Goal: Task Accomplishment & Management: Use online tool/utility

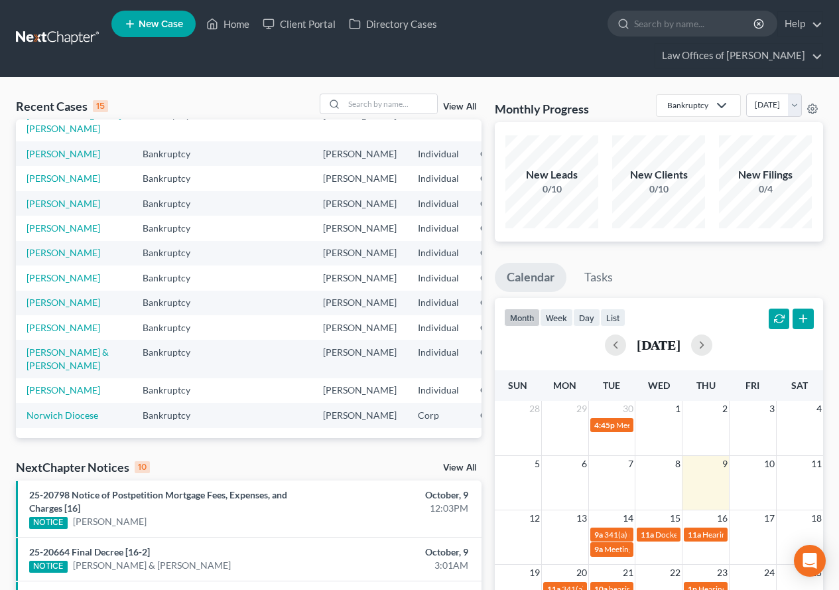
scroll to position [313, 0]
click at [34, 322] on link "[PERSON_NAME]" at bounding box center [64, 327] width 74 height 11
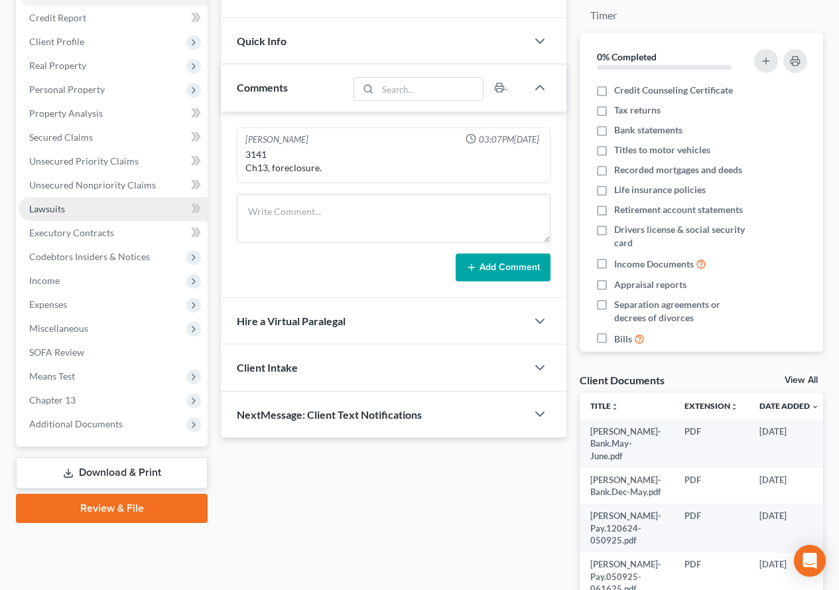
scroll to position [199, 0]
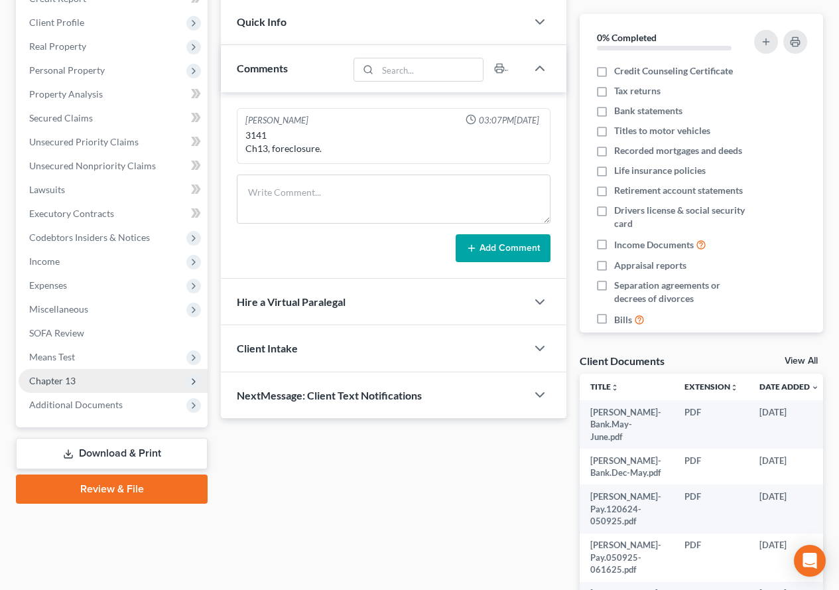
click at [40, 384] on span "Chapter 13" at bounding box center [52, 380] width 46 height 11
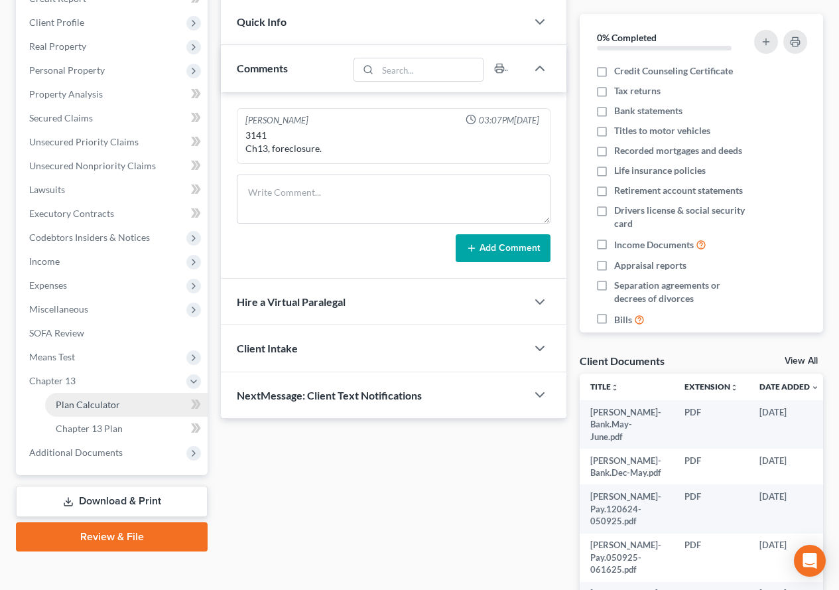
click at [92, 406] on span "Plan Calculator" at bounding box center [88, 404] width 64 height 11
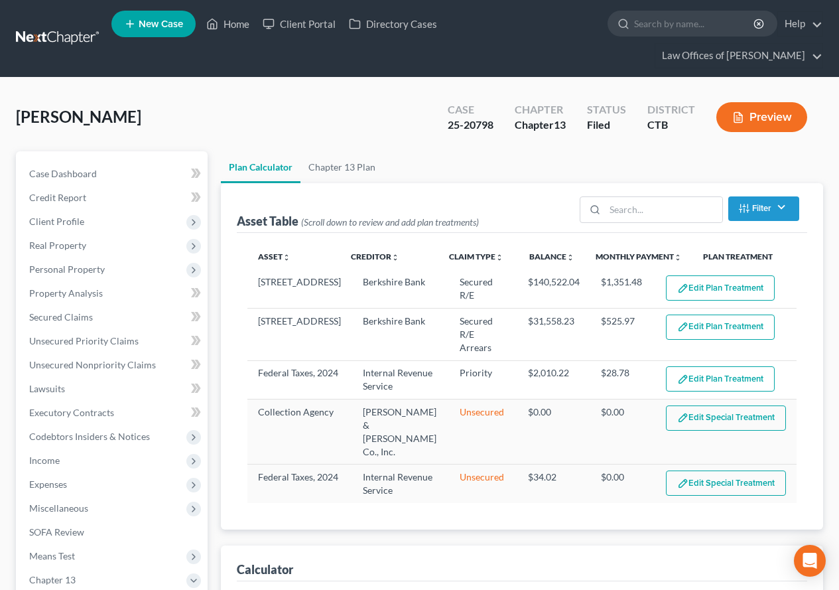
select select "59"
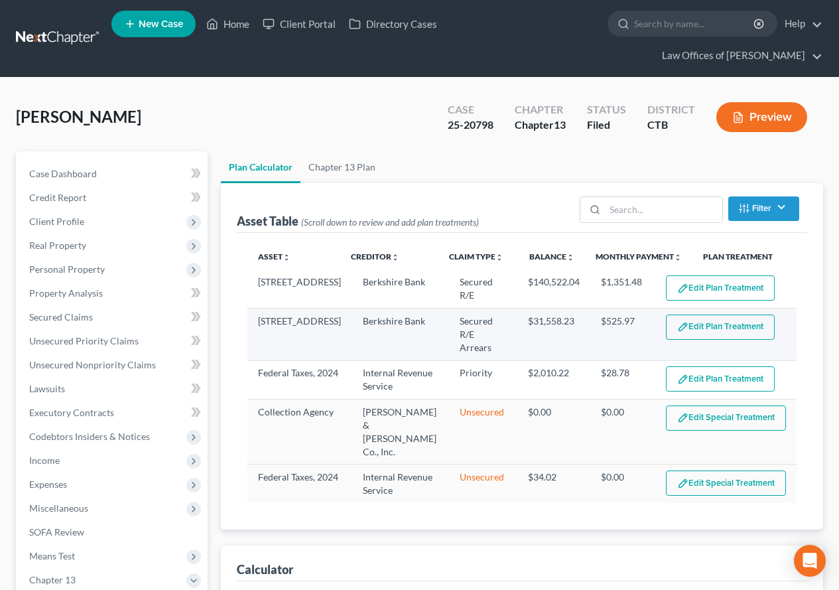
click at [691, 326] on button "Edit Plan Treatment" at bounding box center [720, 327] width 109 height 25
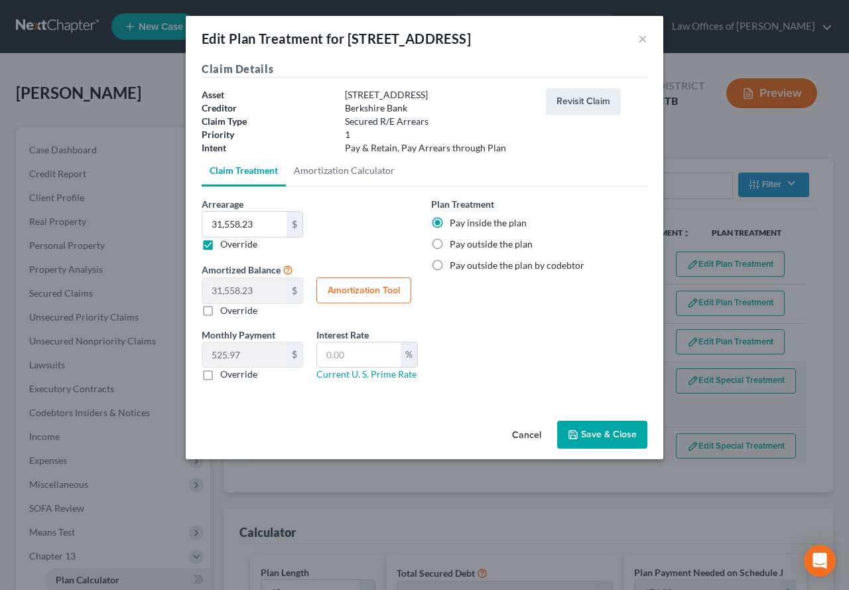
click at [478, 102] on div "Berkshire Bank" at bounding box center [438, 108] width 201 height 13
type input "3"
type input "3.00"
type input "0.05"
type input "33"
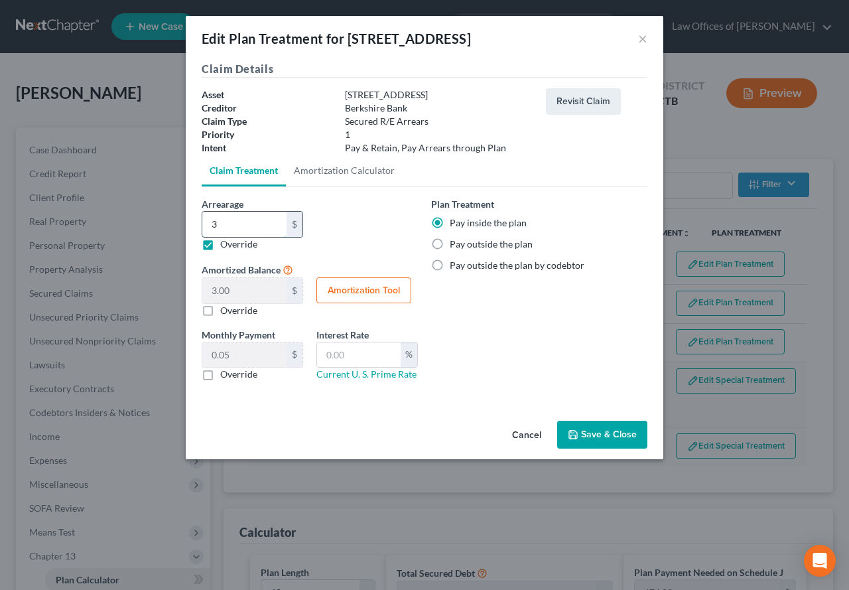
type input "33.00"
type input "0.55"
type input "331"
type input "331.00"
type input "5.51"
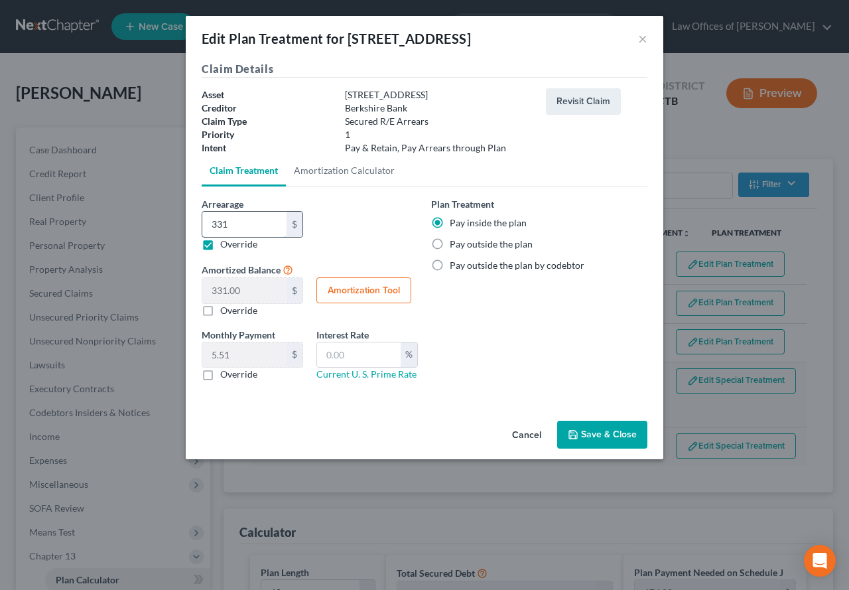
type input "3310"
type input "3,310.00"
type input "55.16"
type input "3,3108"
type input "33,108.00"
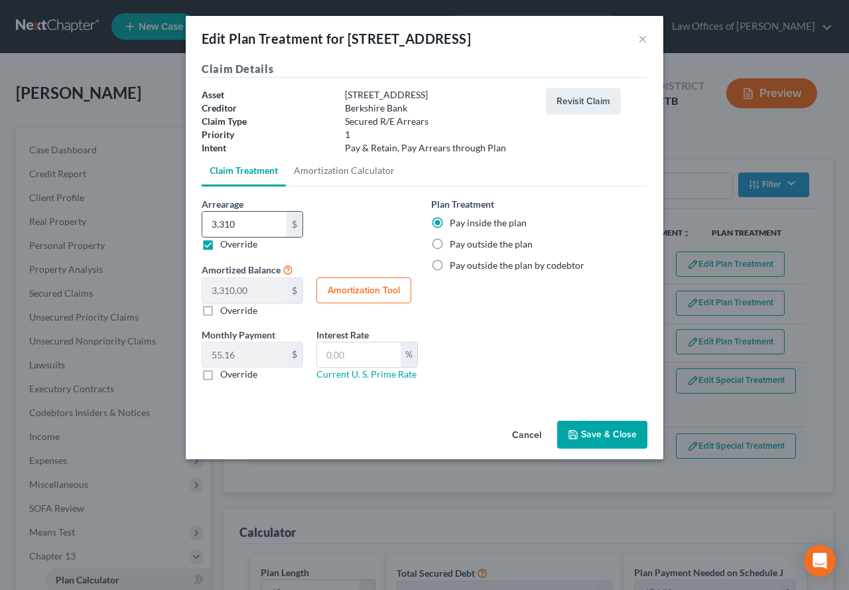
type input "551.80"
type input "33,108.2"
type input "33,108.20"
type input "33,108.23"
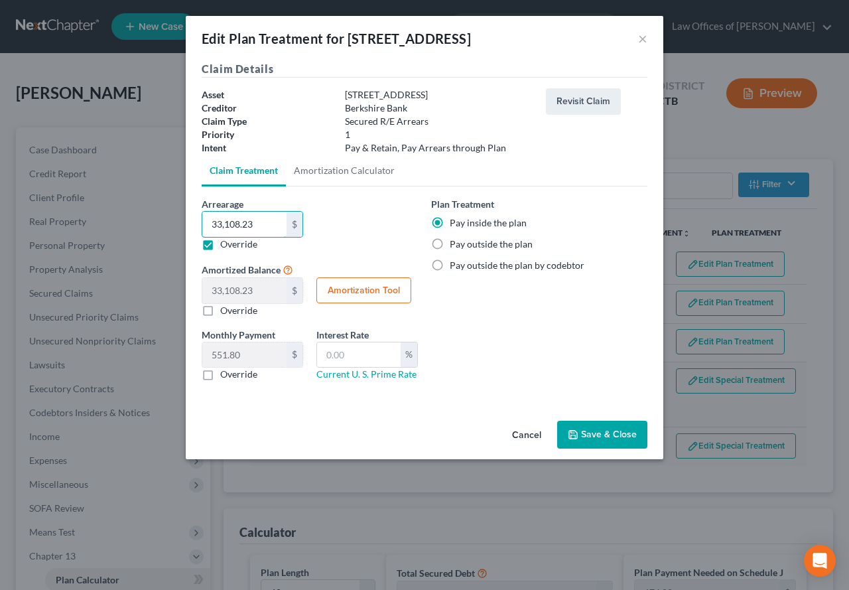
type input "33,108.23"
click at [380, 210] on div "Arrearage 30,210.00 $ 33,108.23 $ Override Amortized Balance 33,108.23 $ 0.00 $…" at bounding box center [310, 262] width 230 height 131
click at [590, 436] on button "Save & Close" at bounding box center [602, 435] width 90 height 28
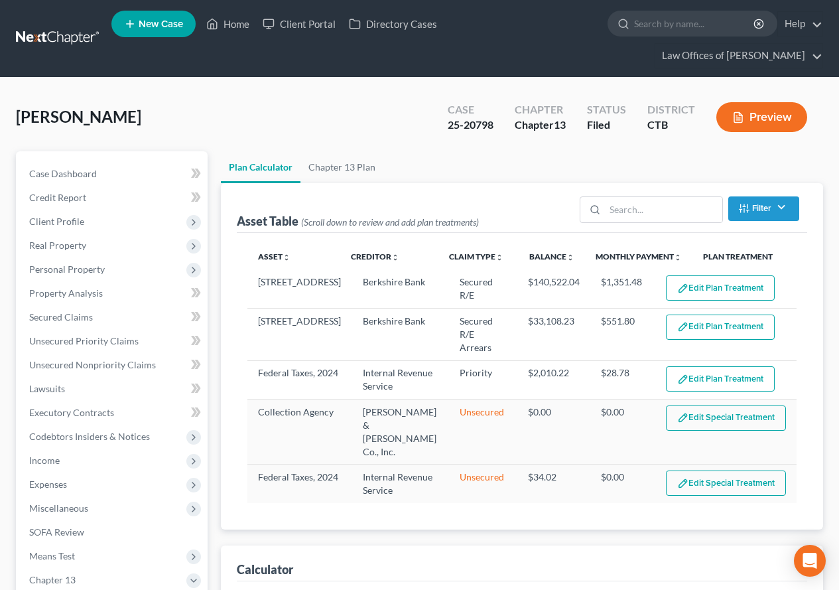
select select "59"
click at [229, 25] on link "Home" at bounding box center [228, 24] width 56 height 24
